Goal: Information Seeking & Learning: Learn about a topic

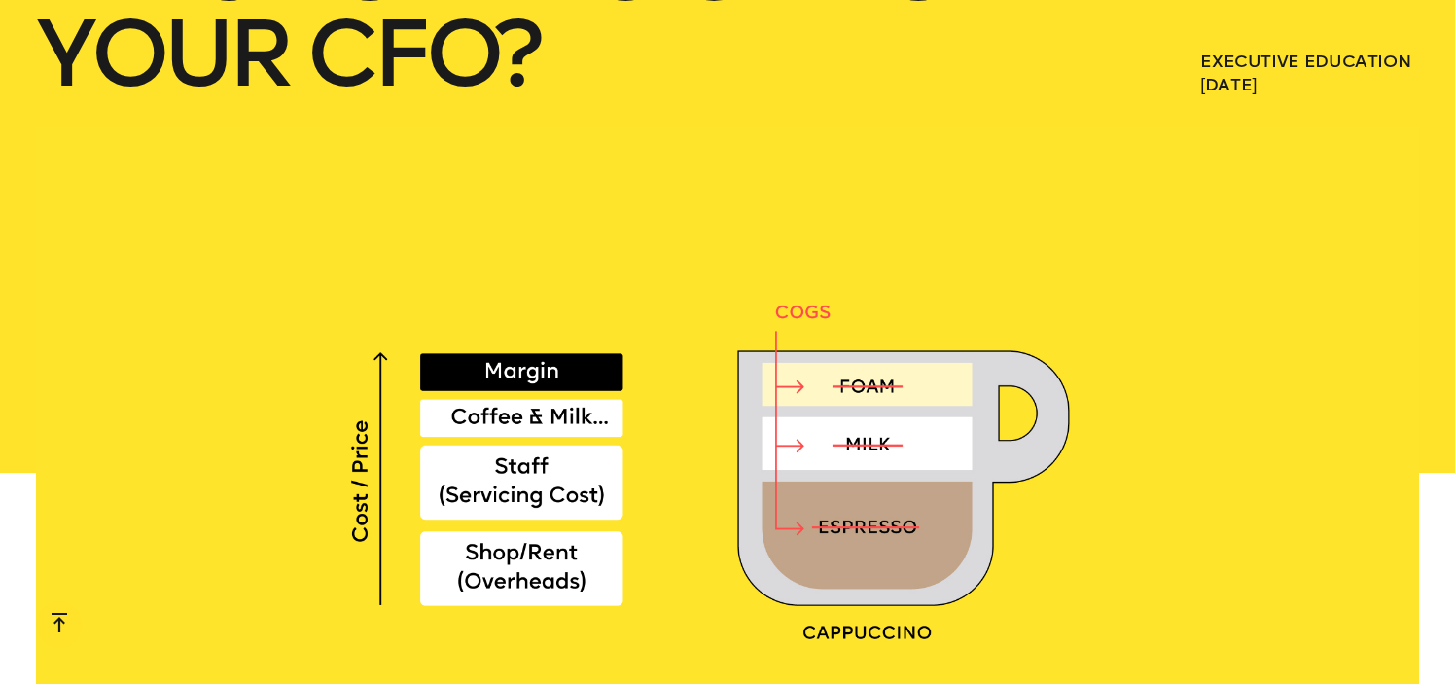
scroll to position [367, 0]
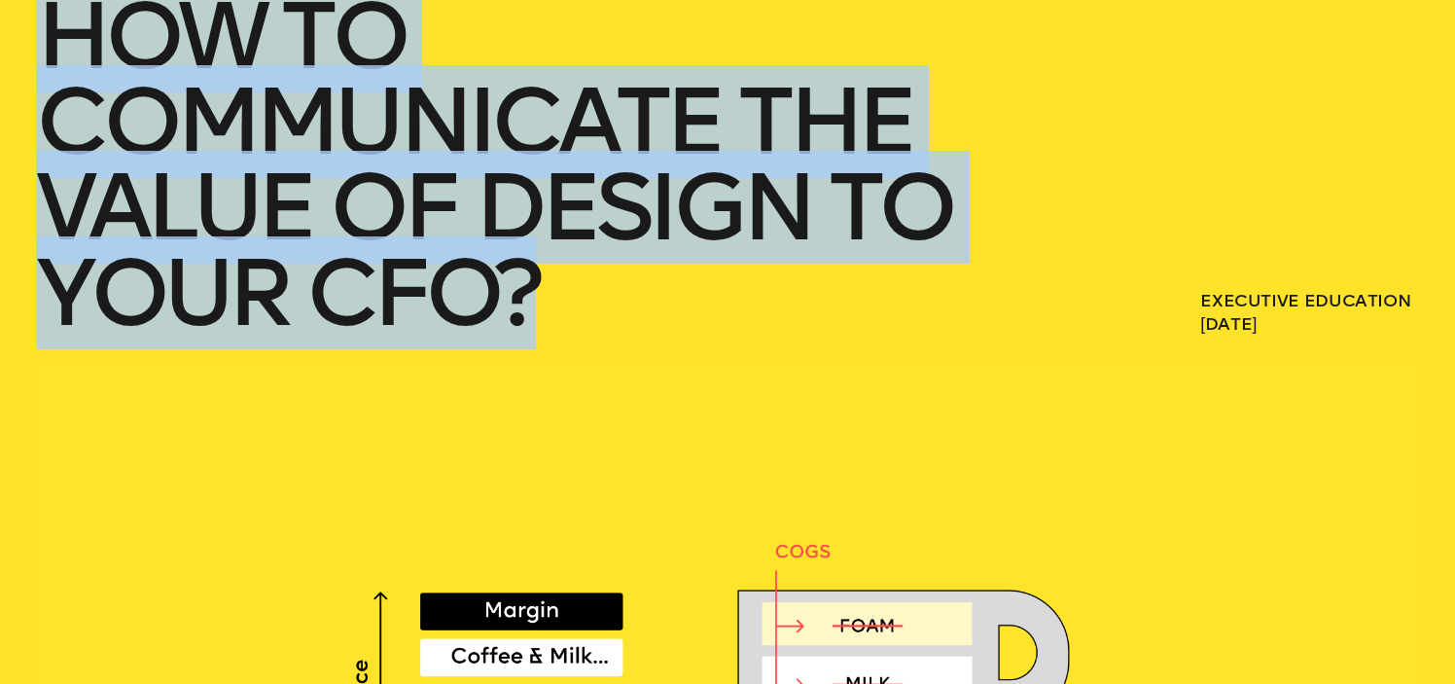
drag, startPoint x: 532, startPoint y: 325, endPoint x: 34, endPoint y: 64, distance: 562.0
click at [34, 64] on div "How to communicate the value of design to your CFO? Executive Education April 0…" at bounding box center [727, -1] width 1455 height 733
copy h1 "How to communicate the value of design to your CFO?"
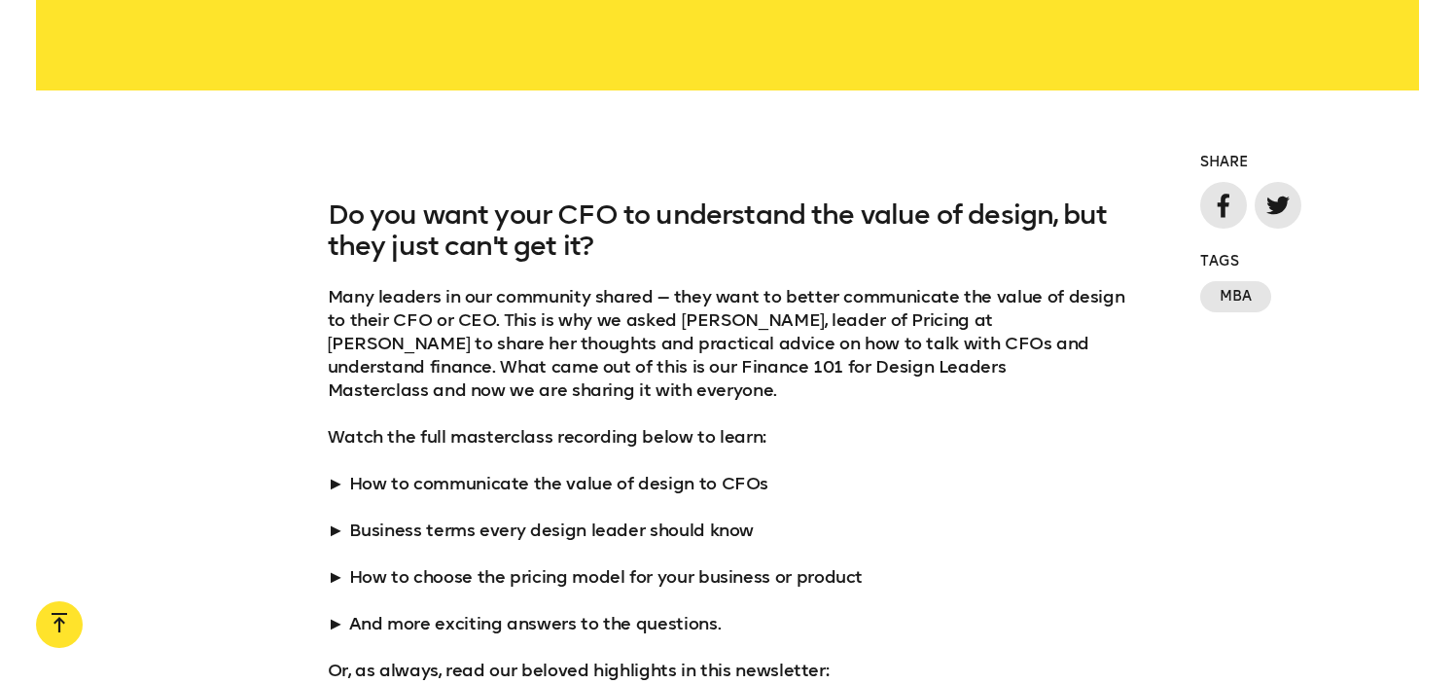
scroll to position [1416, 0]
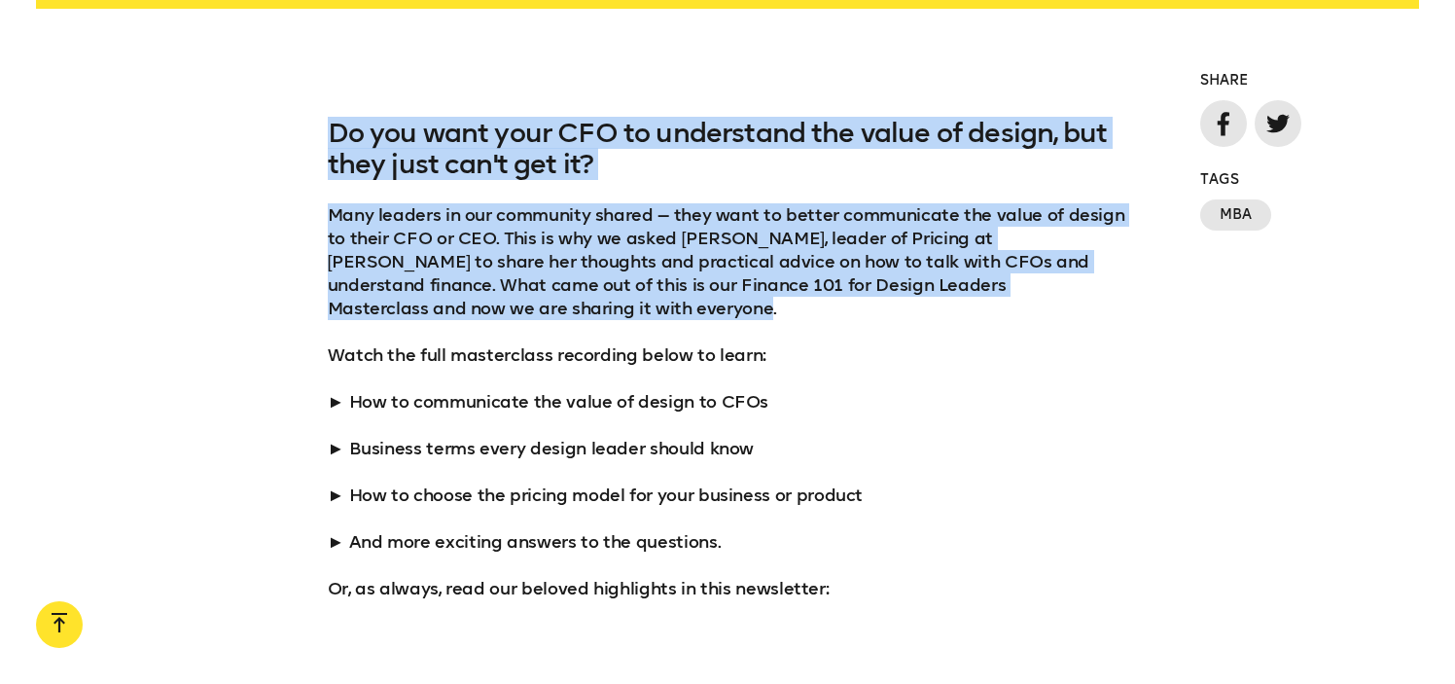
drag, startPoint x: 318, startPoint y: 110, endPoint x: 560, endPoint y: 308, distance: 313.1
copy div "Do you want your CFO to understand the value of design, but they just can't get…"
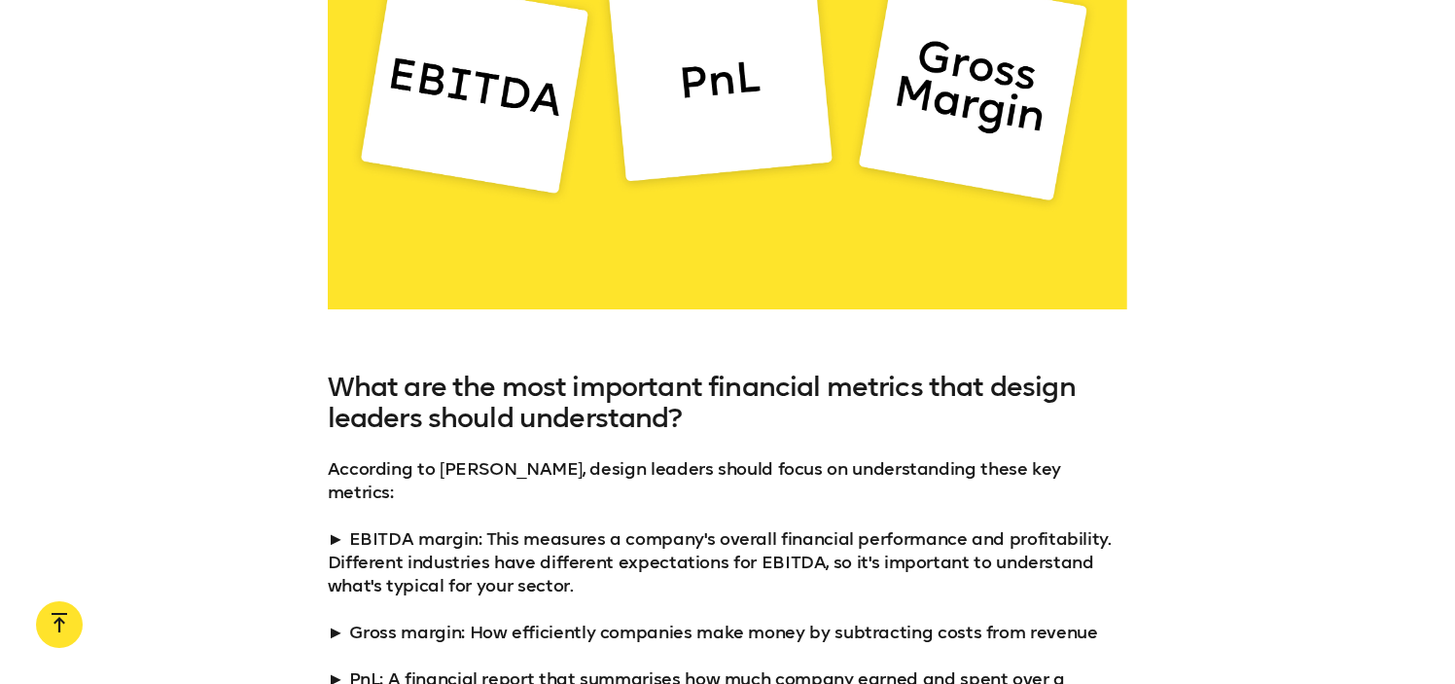
scroll to position [3110, 0]
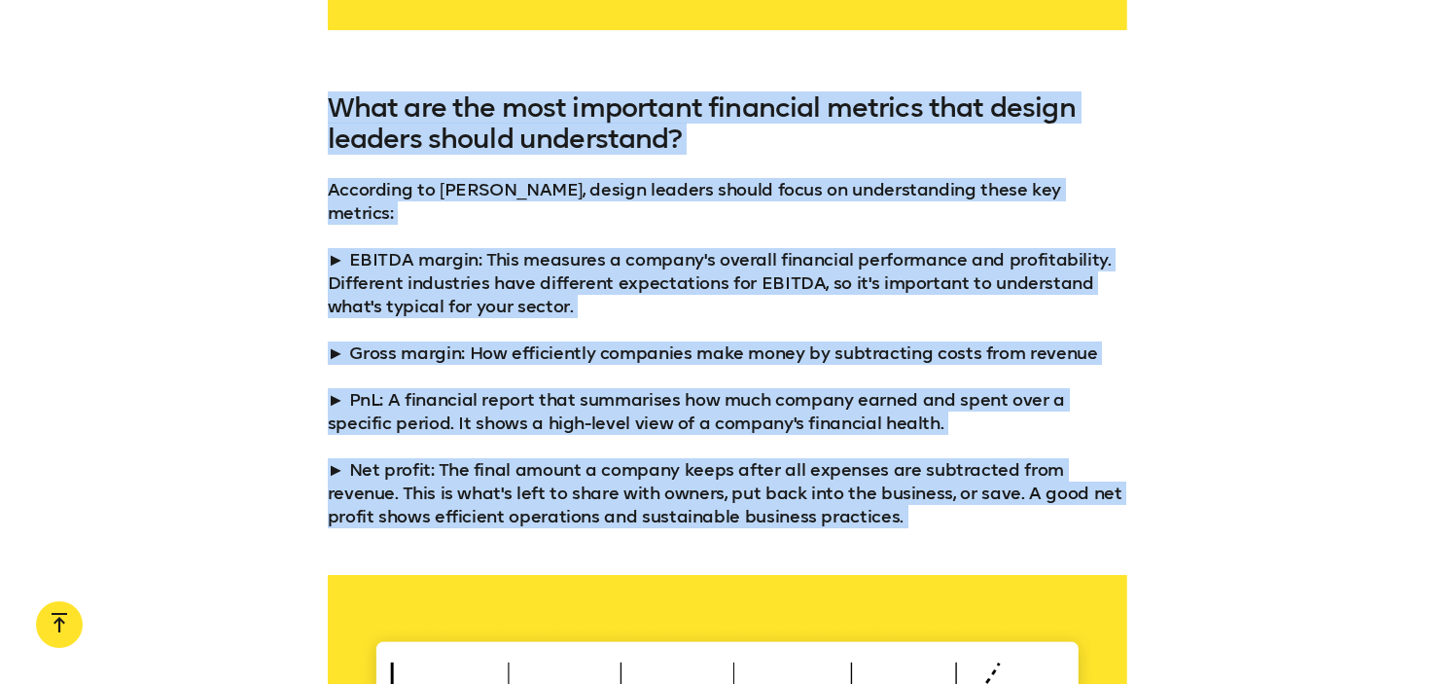
drag, startPoint x: 319, startPoint y: 121, endPoint x: 854, endPoint y: 533, distance: 675.4
click at [854, 533] on div "Do you want your CFO to understand the value of design, but they just can't get…" at bounding box center [727, 628] width 1455 height 4408
copy div "What are the most important financial metrics that design leaders should unders…"
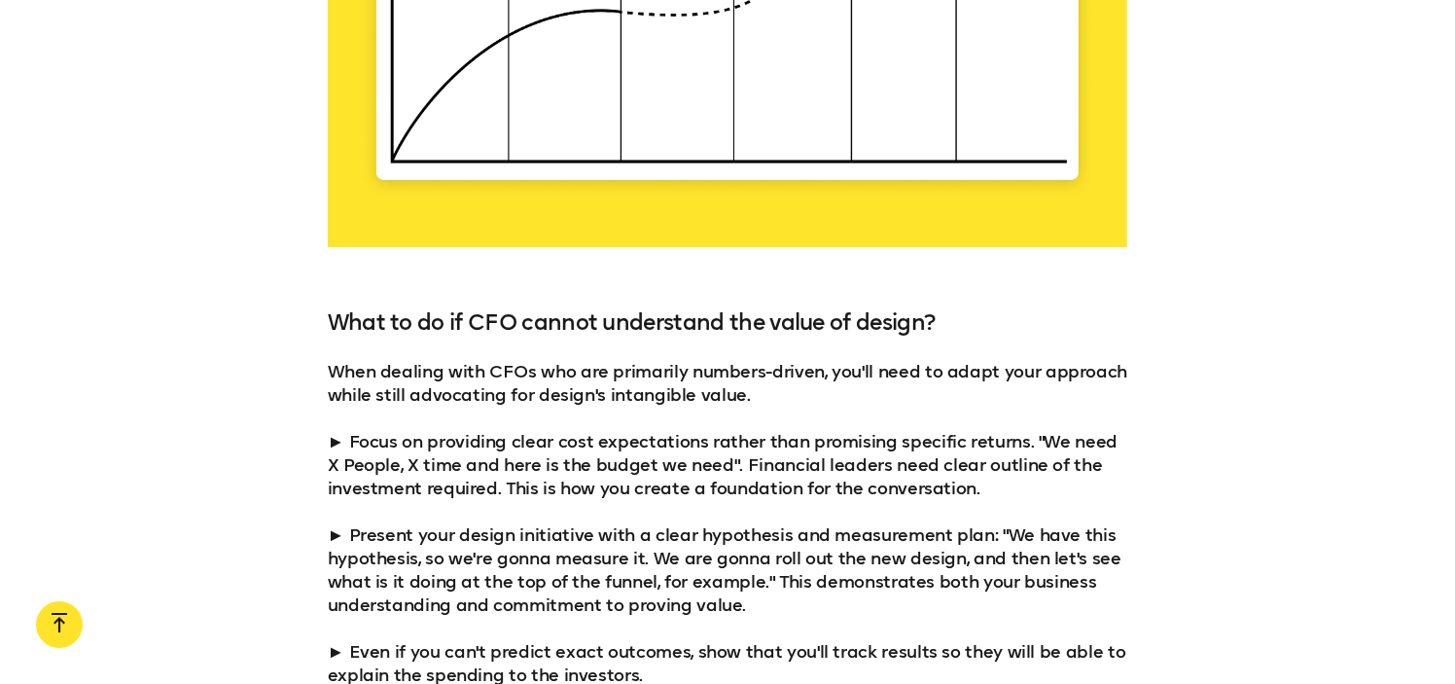
scroll to position [3997, 0]
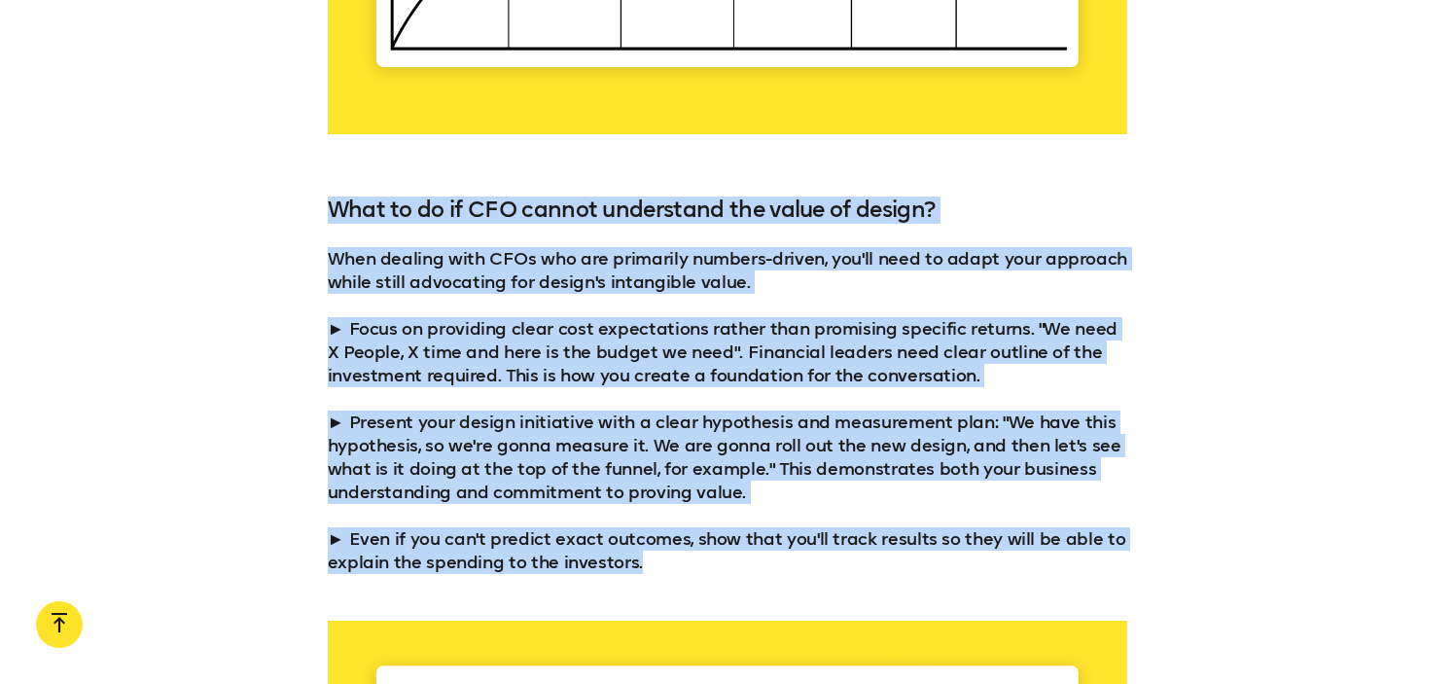
drag, startPoint x: 655, startPoint y: 538, endPoint x: 305, endPoint y: 188, distance: 495.1
click at [305, 196] on div "What to do if CFO cannot understand the value of design? When dealing with CFOs…" at bounding box center [727, 384] width 1455 height 377
copy div "What to do if CFO cannot understand the value of design? When dealing with CFOs…"
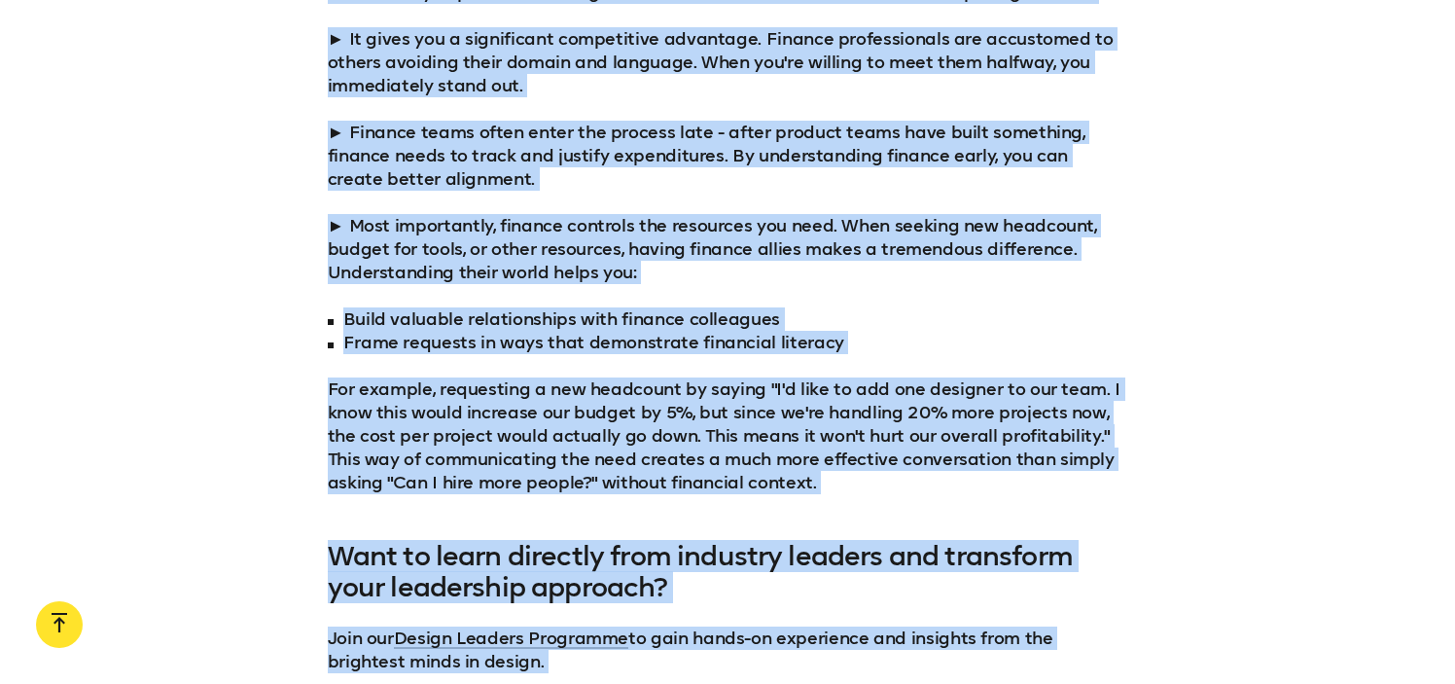
scroll to position [5668, 0]
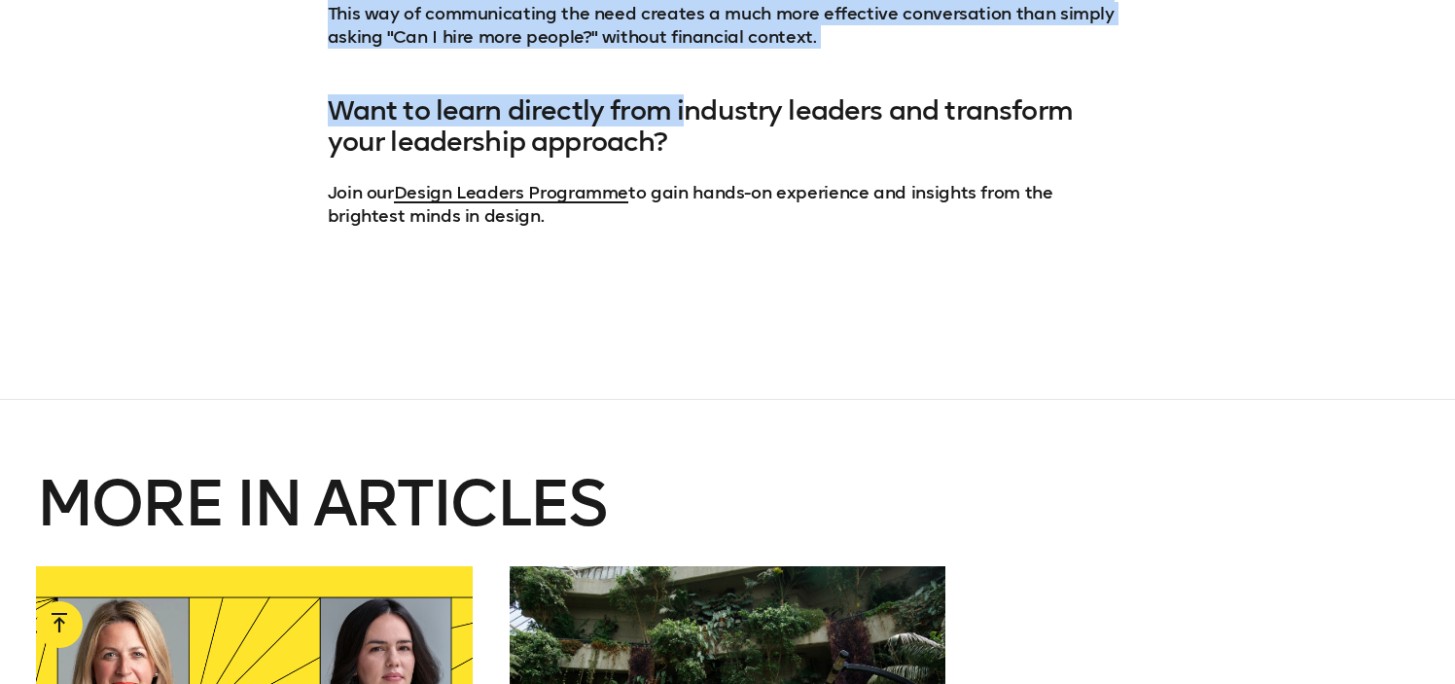
drag, startPoint x: 328, startPoint y: 147, endPoint x: 685, endPoint y: 79, distance: 363.4
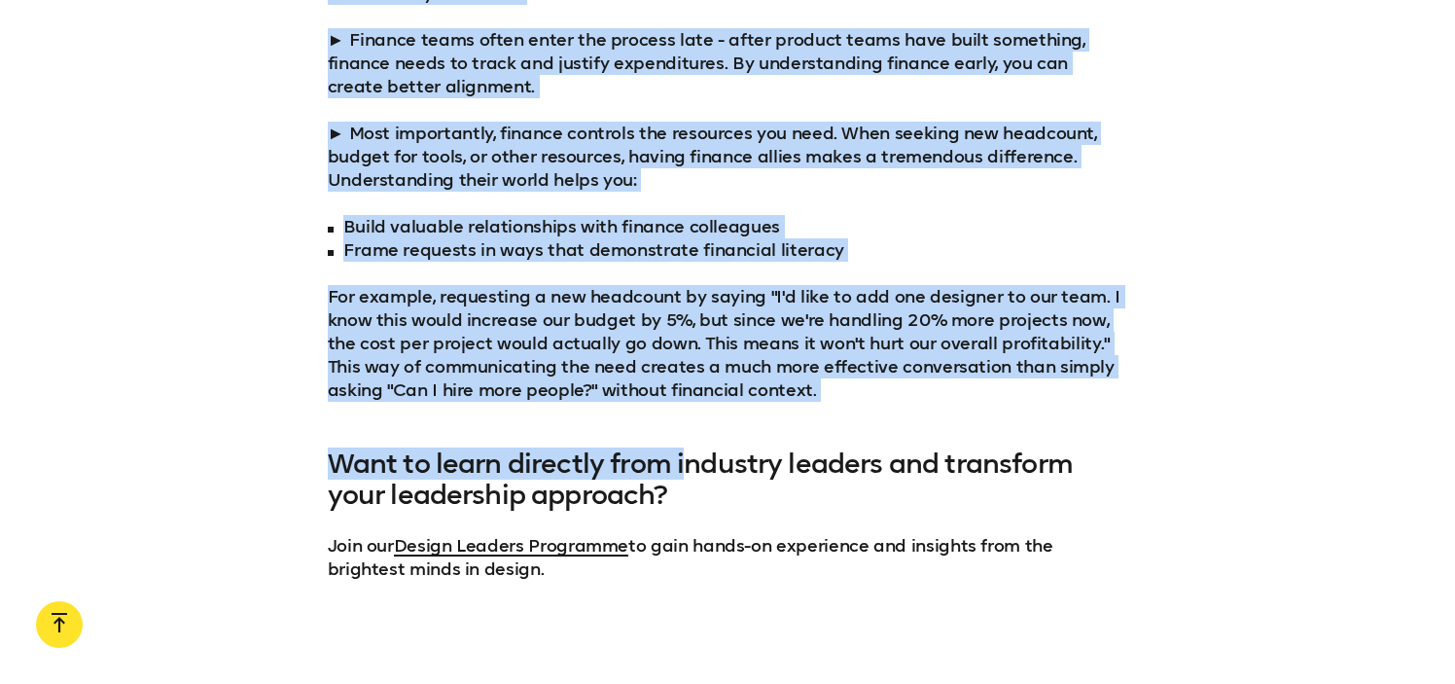
scroll to position [5222, 0]
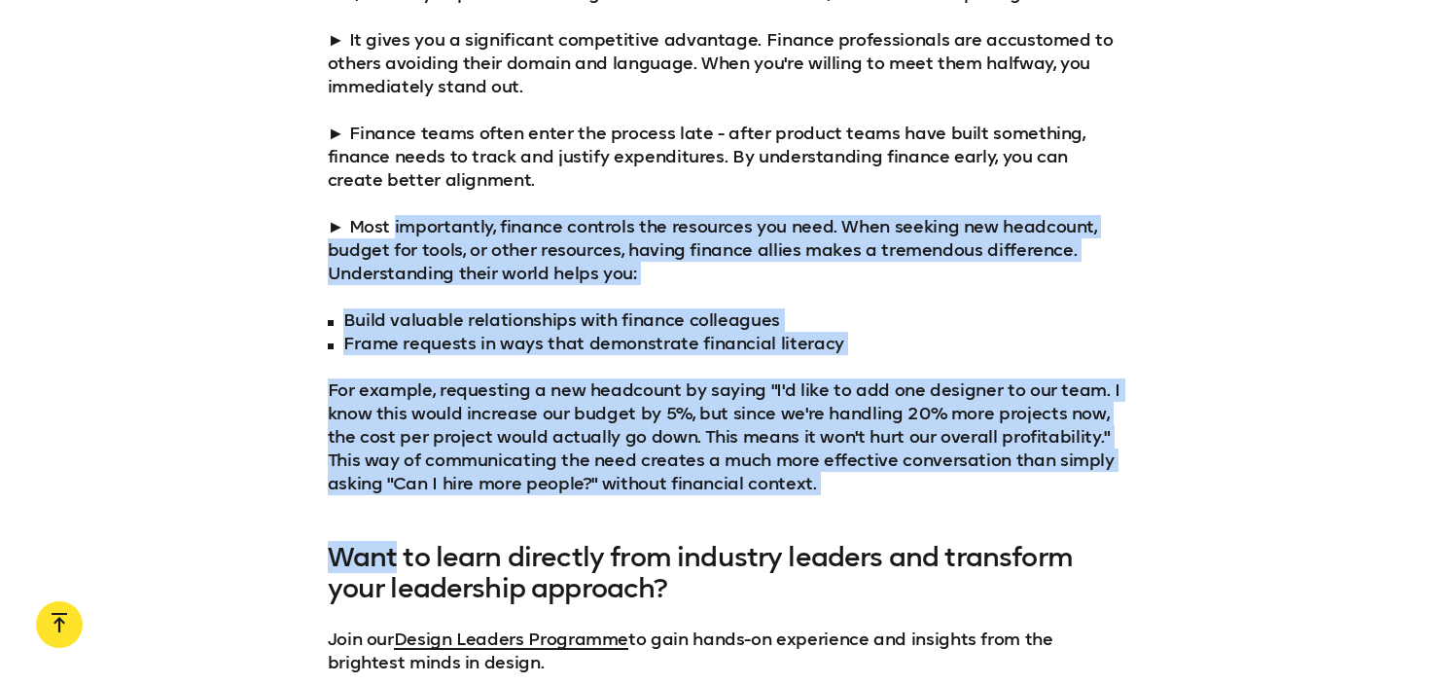
drag, startPoint x: 883, startPoint y: 490, endPoint x: 441, endPoint y: 192, distance: 533.8
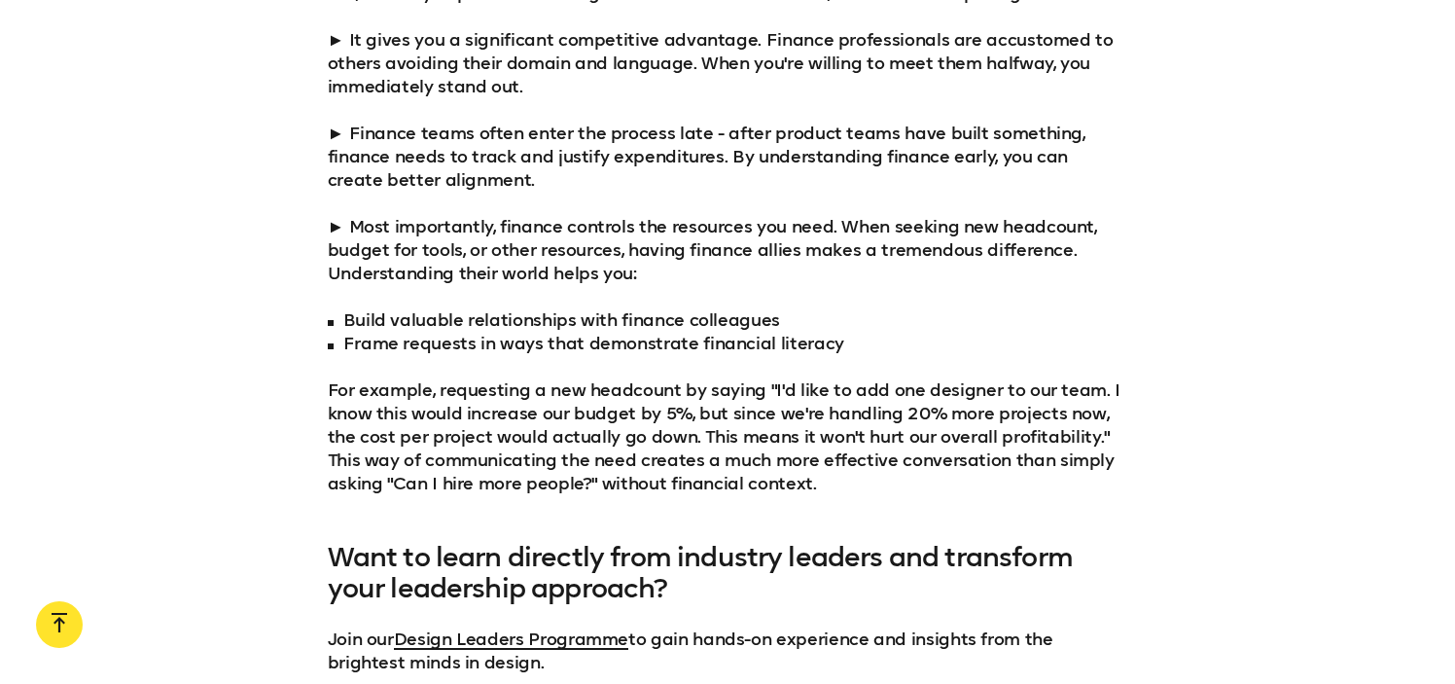
click at [796, 433] on p "For example, requesting a new headcount by saying "I'd like to add one designer…" at bounding box center [728, 436] width 800 height 117
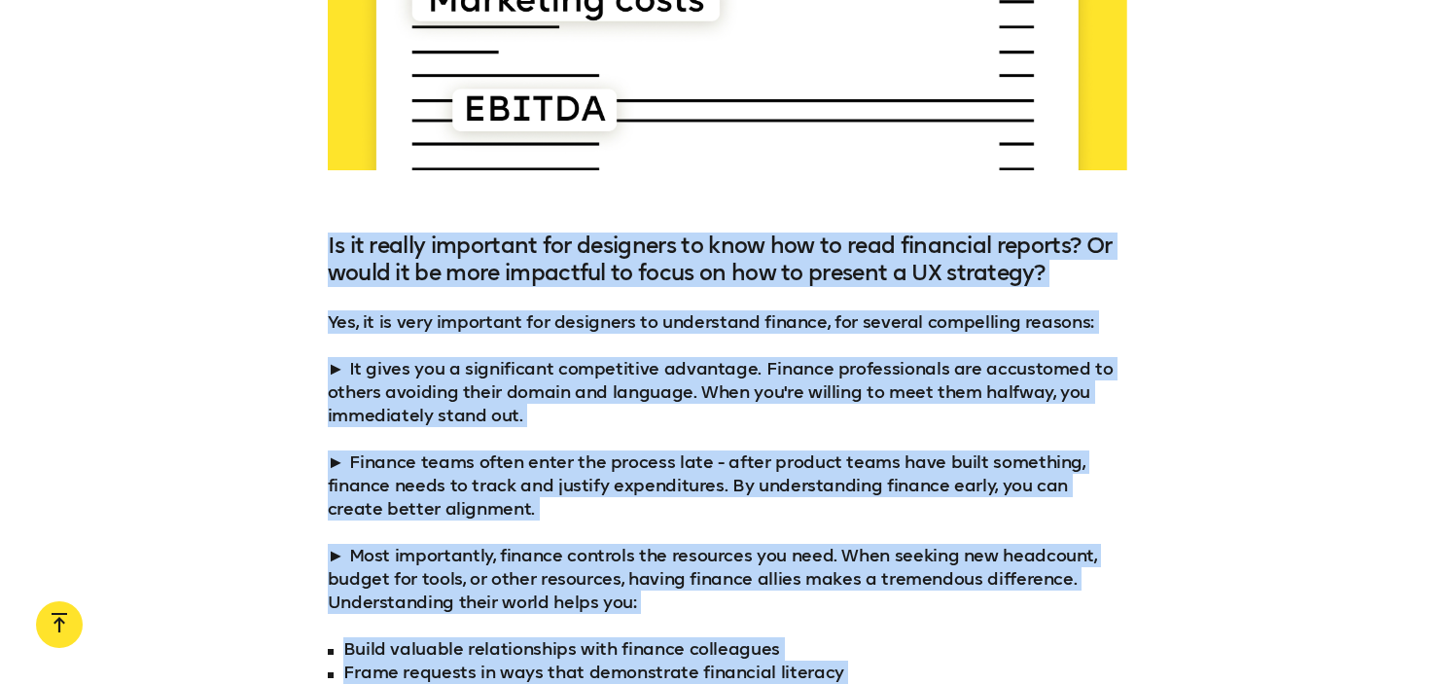
scroll to position [4648, 0]
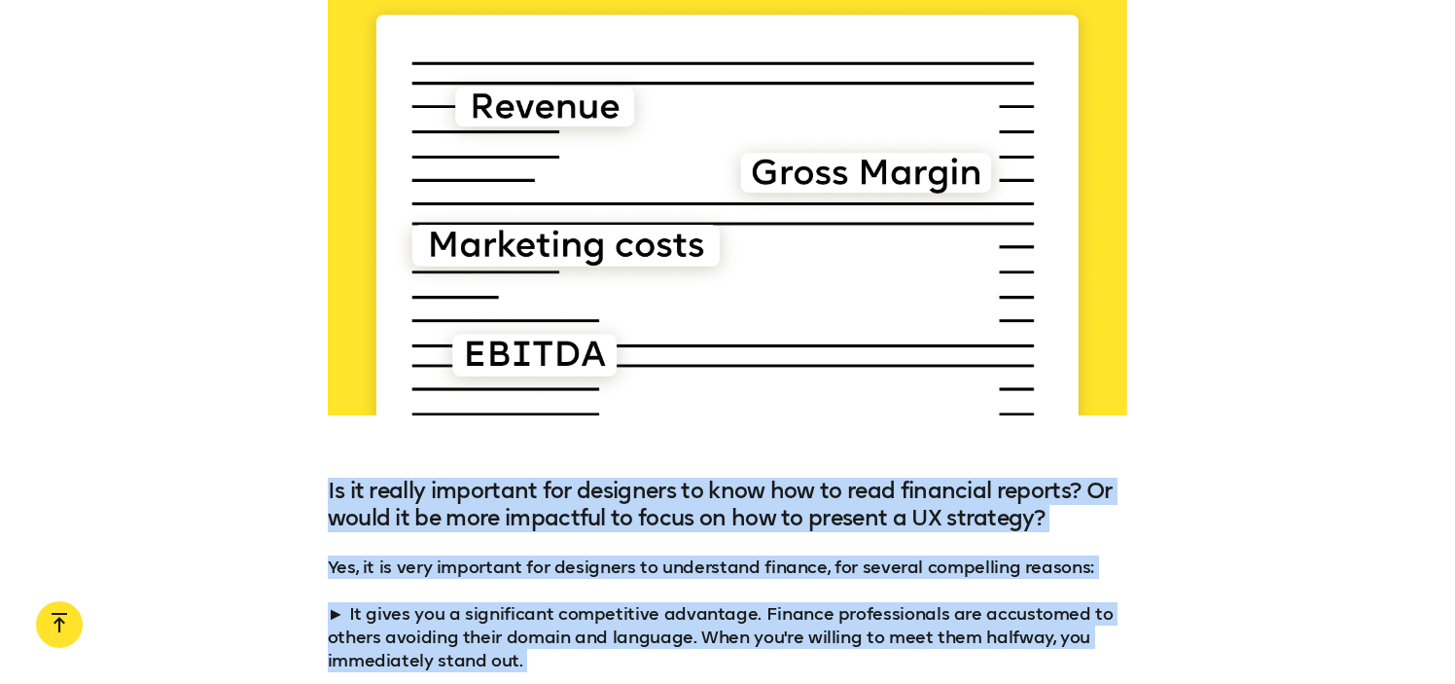
drag, startPoint x: 820, startPoint y: 458, endPoint x: 320, endPoint y: 463, distance: 499.9
copy div "Is it really important for designers to know how to read financial reports? Or …"
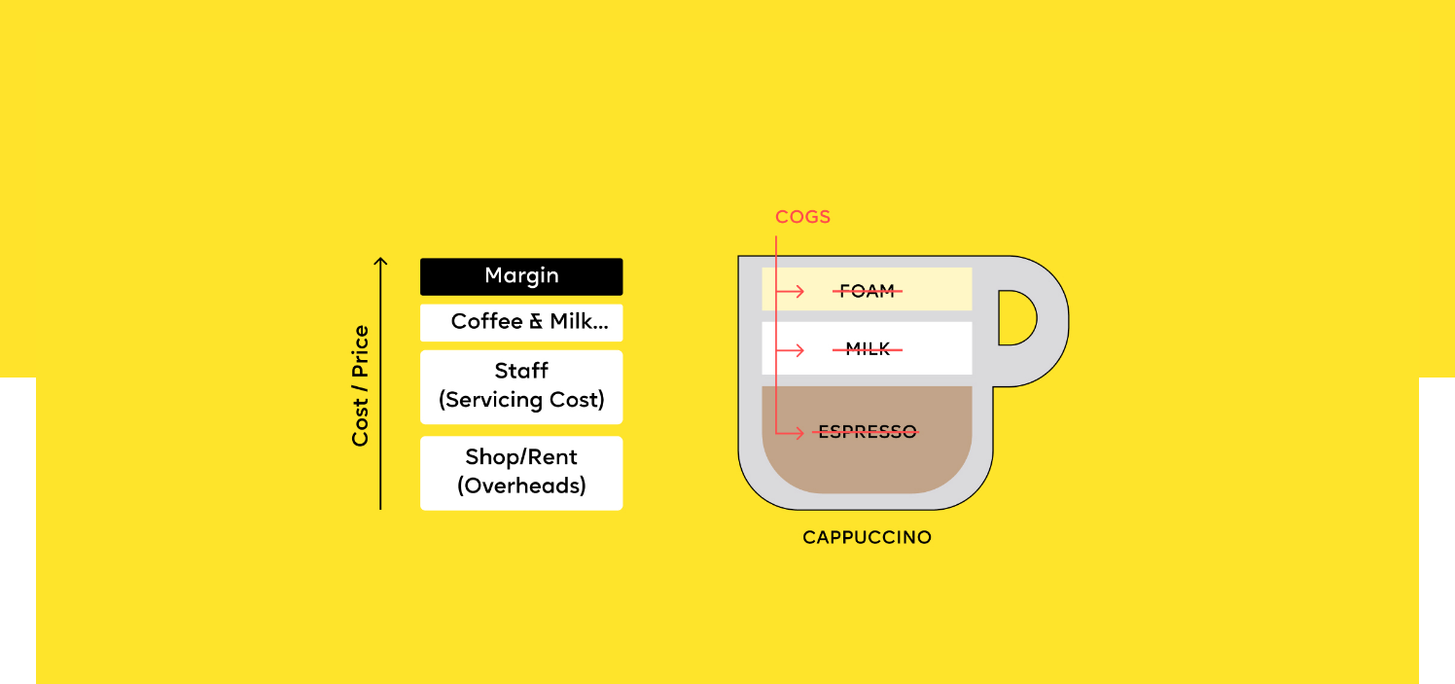
scroll to position [715, 0]
